Goal: Register for event/course

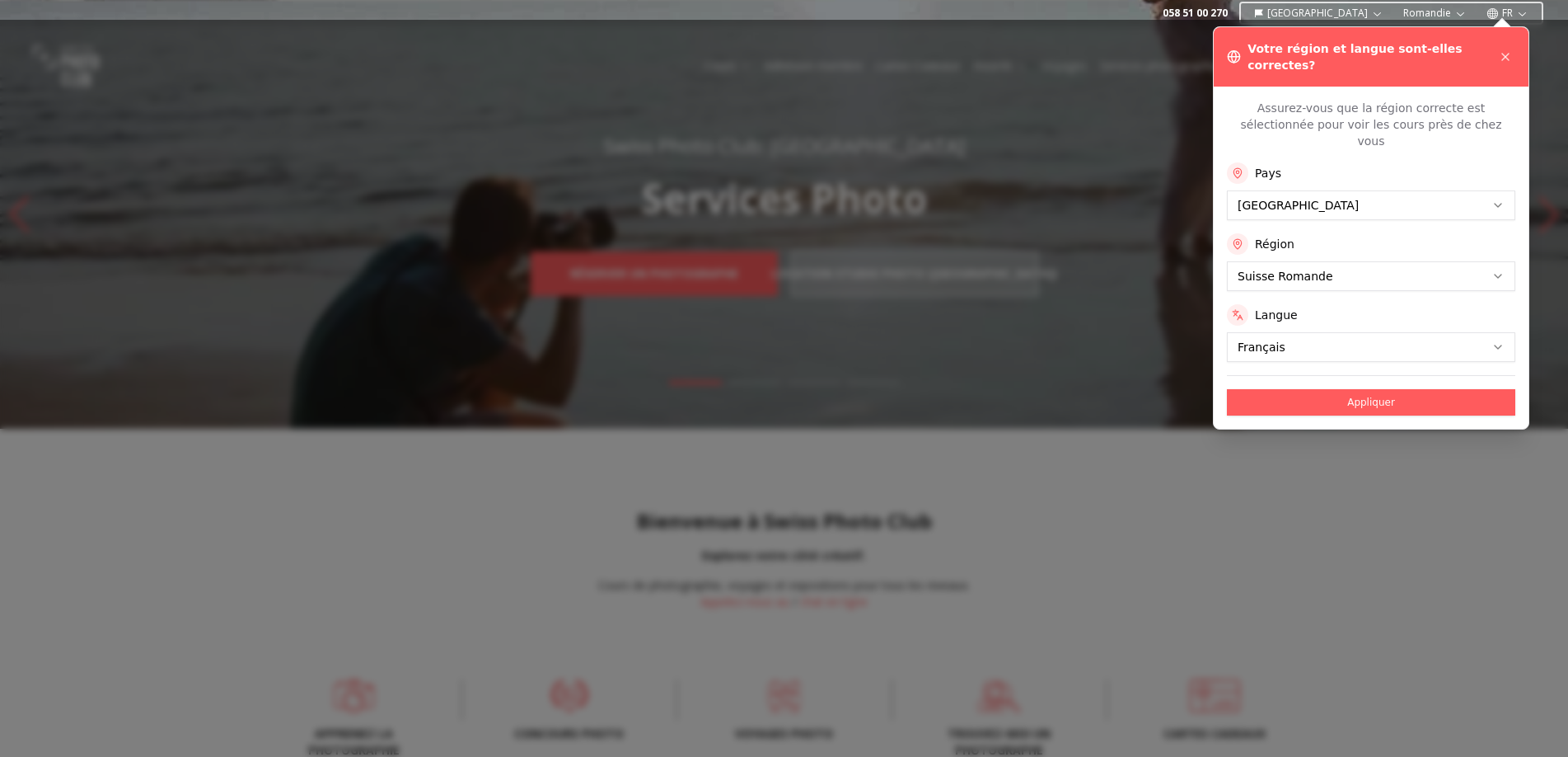
click at [1344, 388] on div "Assurez-vous que la région correcte est sélectionnée pour voir les cours près d…" at bounding box center [1371, 257] width 315 height 343
click at [1300, 389] on button "Appliquer" at bounding box center [1372, 402] width 288 height 27
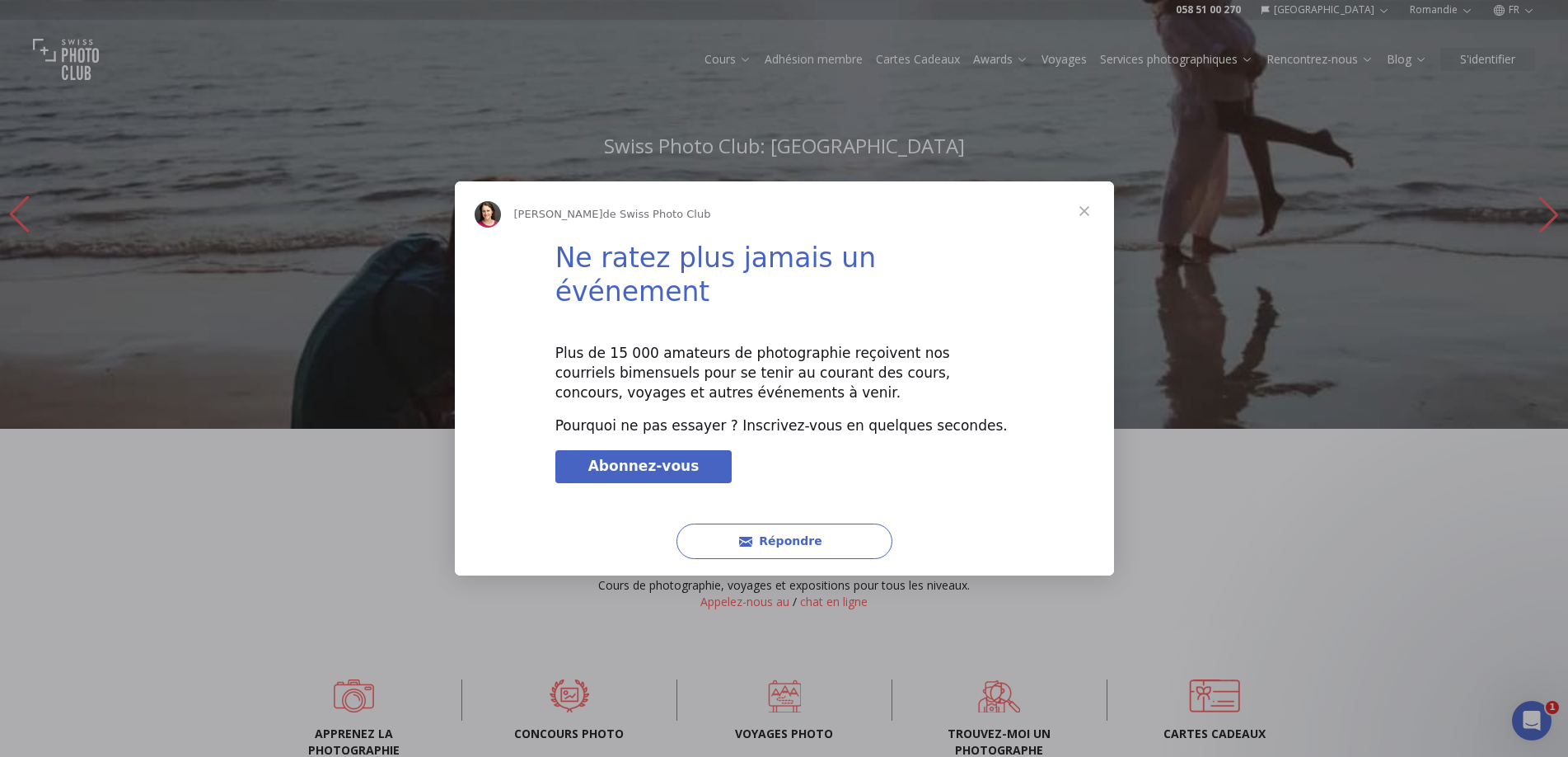
click at [1082, 229] on span "Fermer" at bounding box center [1084, 211] width 59 height 59
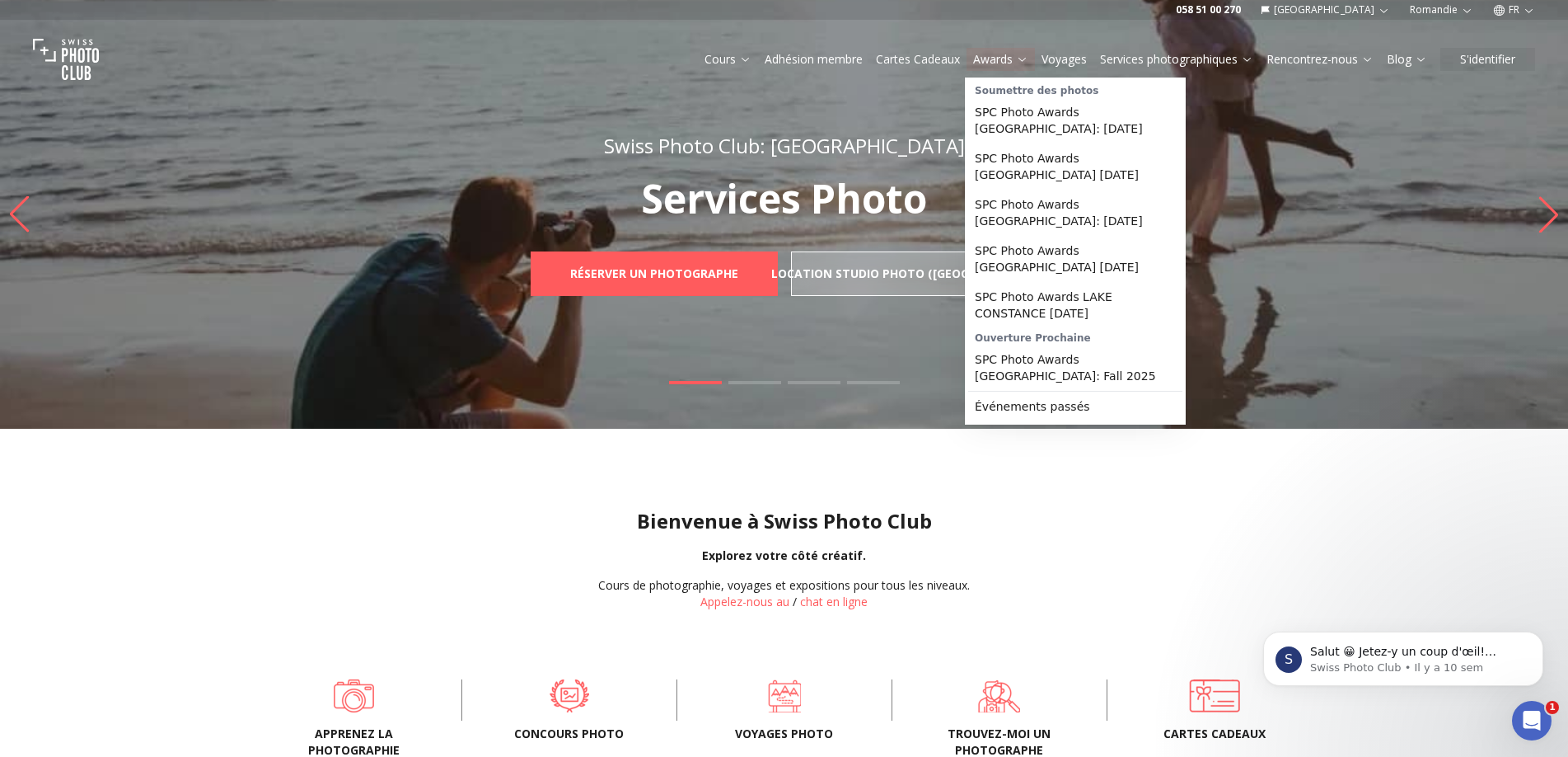
click at [1005, 59] on link "Awards" at bounding box center [1001, 59] width 55 height 17
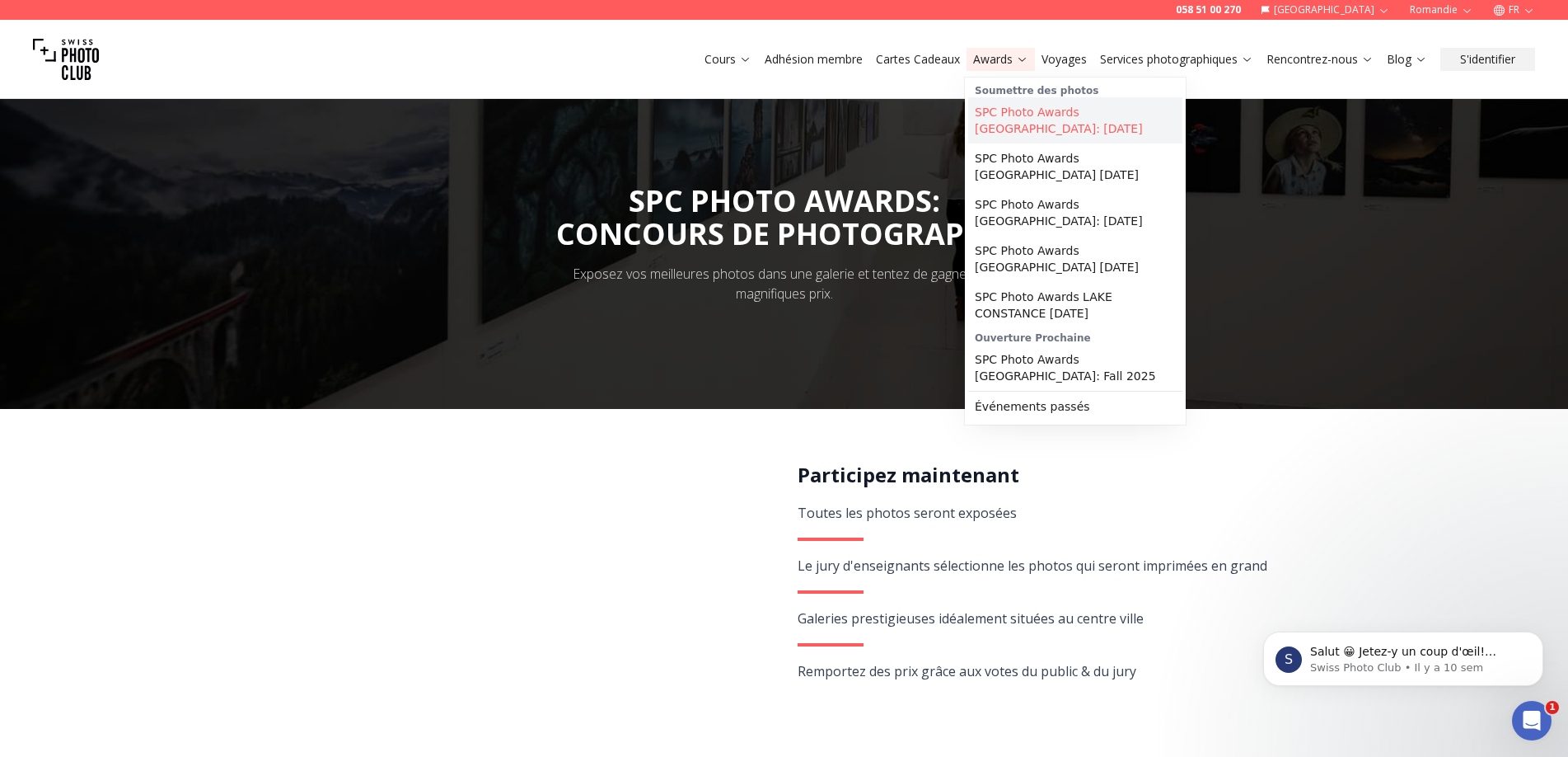
click at [1056, 135] on link "SPC Photo Awards [GEOGRAPHIC_DATA]: [DATE]" at bounding box center [1075, 120] width 214 height 46
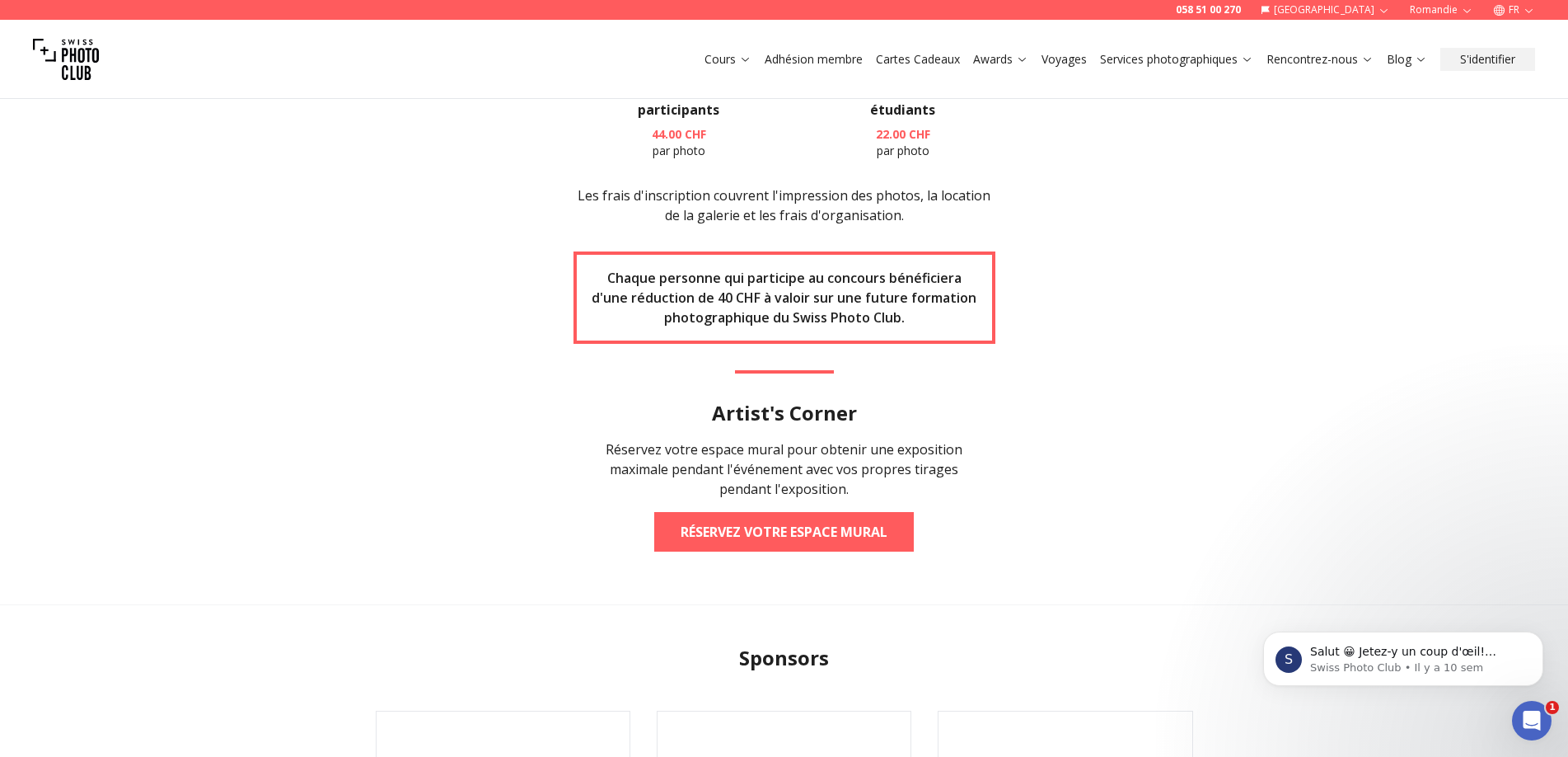
scroll to position [2253, 0]
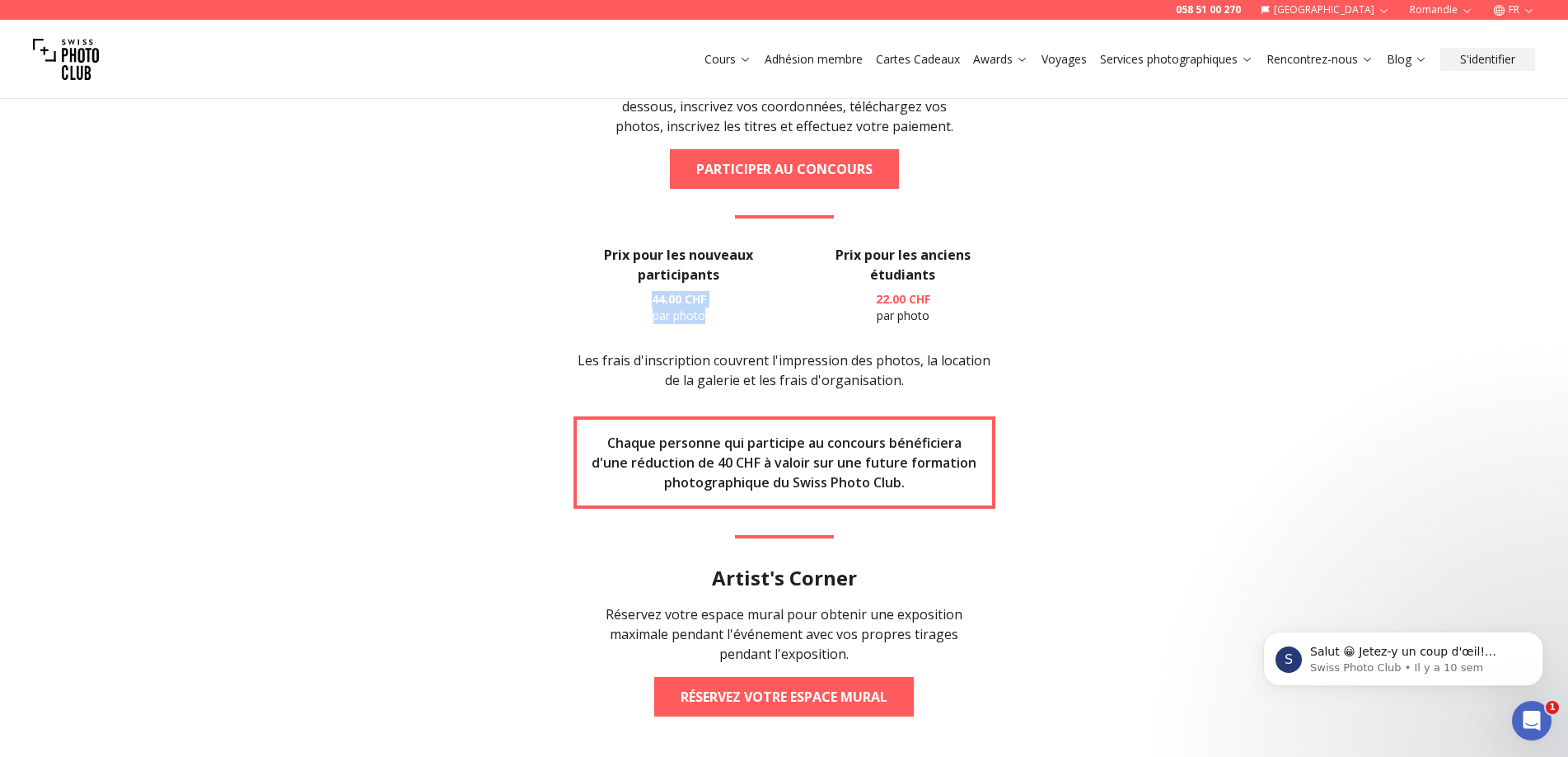
drag, startPoint x: 637, startPoint y: 297, endPoint x: 720, endPoint y: 322, distance: 86.7
click at [720, 322] on p "44.00 CHF par photo" at bounding box center [680, 307] width 212 height 33
drag, startPoint x: 830, startPoint y: 251, endPoint x: 936, endPoint y: 294, distance: 114.4
click at [936, 294] on div "Prix pour les anciens étudiants 22.00 CHF par photo" at bounding box center [902, 284] width 183 height 80
click at [984, 306] on p "22.00 CHF par photo" at bounding box center [902, 307] width 183 height 33
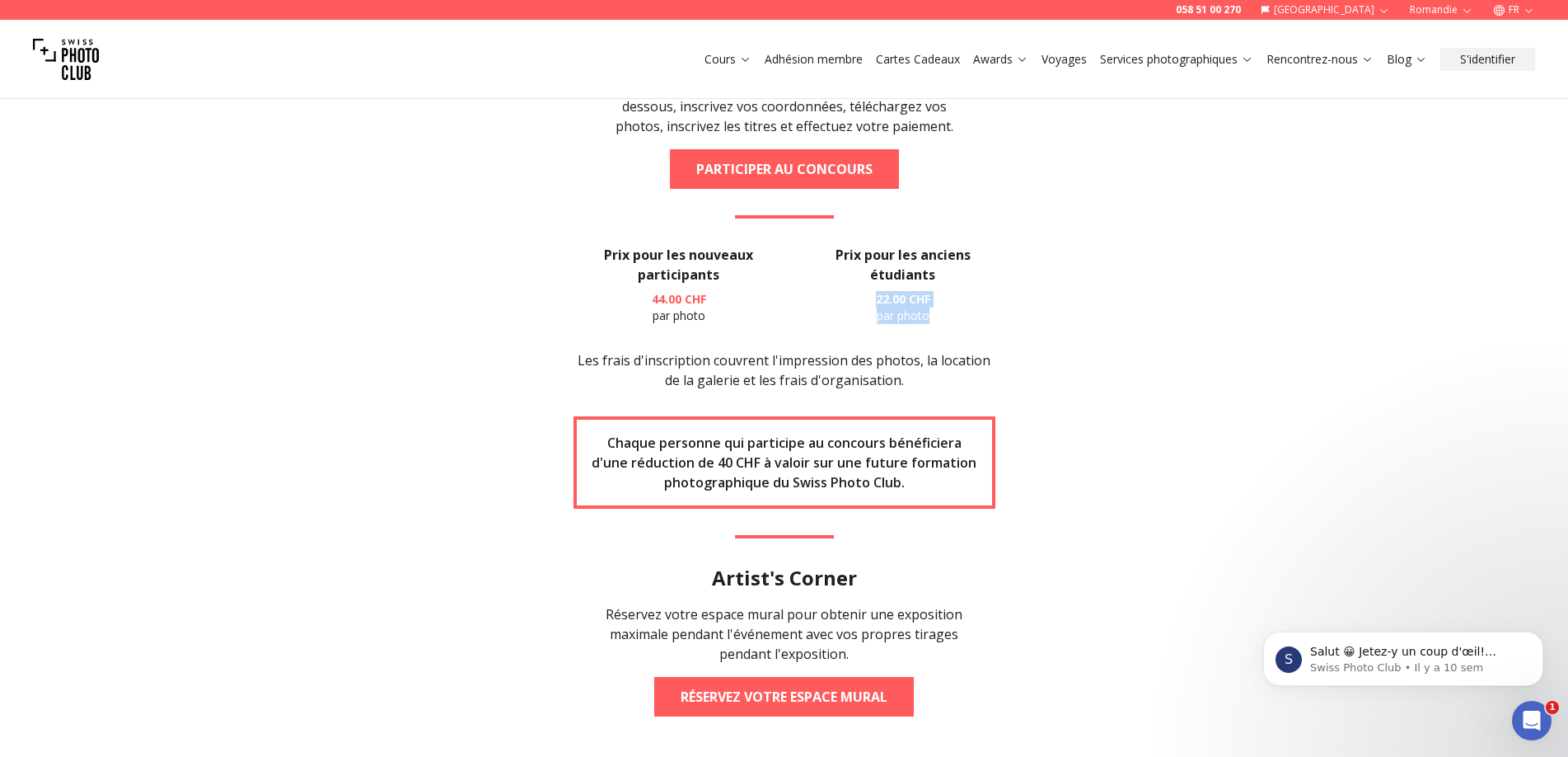
drag, startPoint x: 936, startPoint y: 320, endPoint x: 867, endPoint y: 297, distance: 72.7
click at [867, 297] on p "22.00 CHF par photo" at bounding box center [902, 307] width 183 height 33
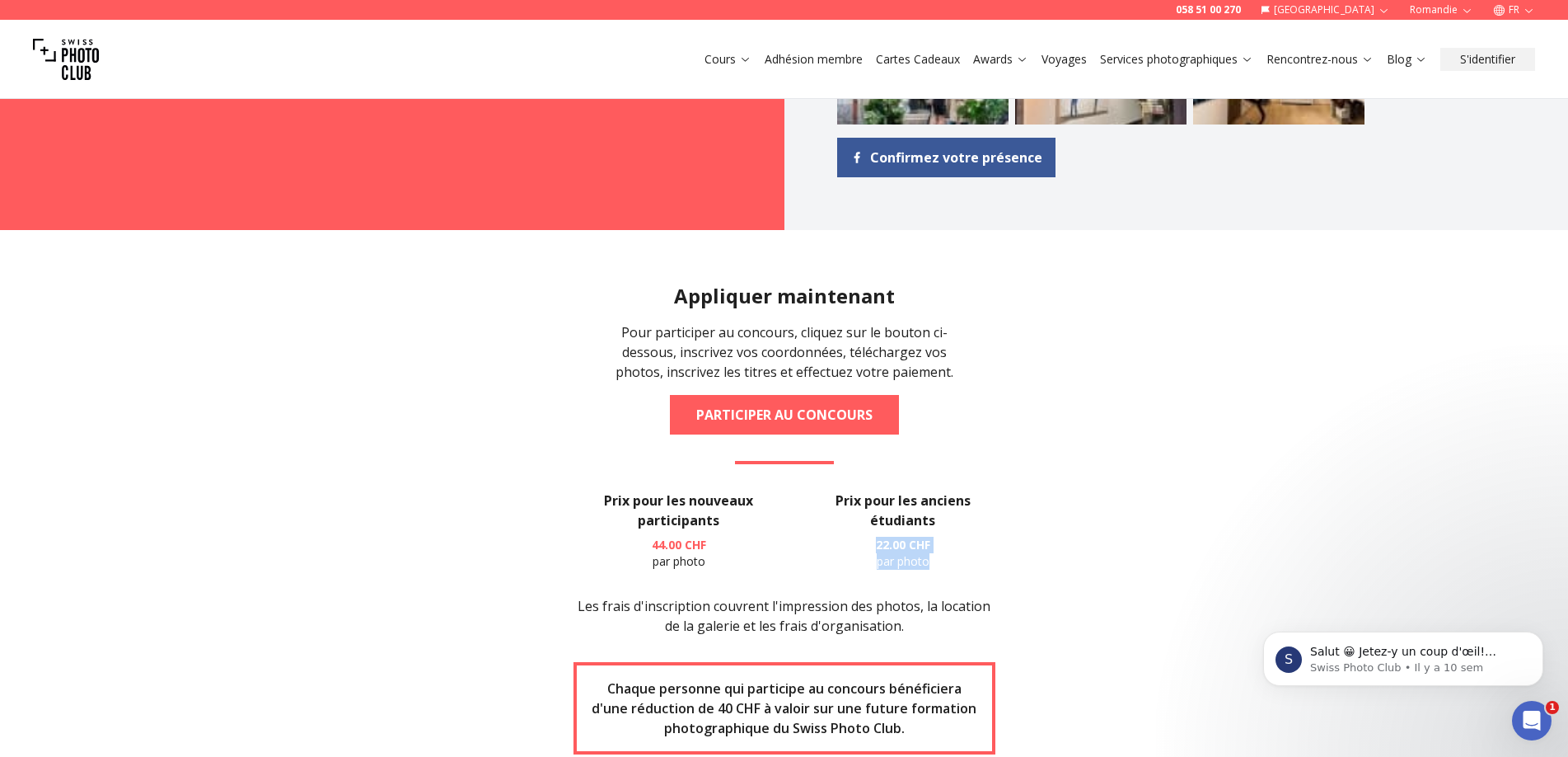
scroll to position [2006, 0]
